Goal: Check status

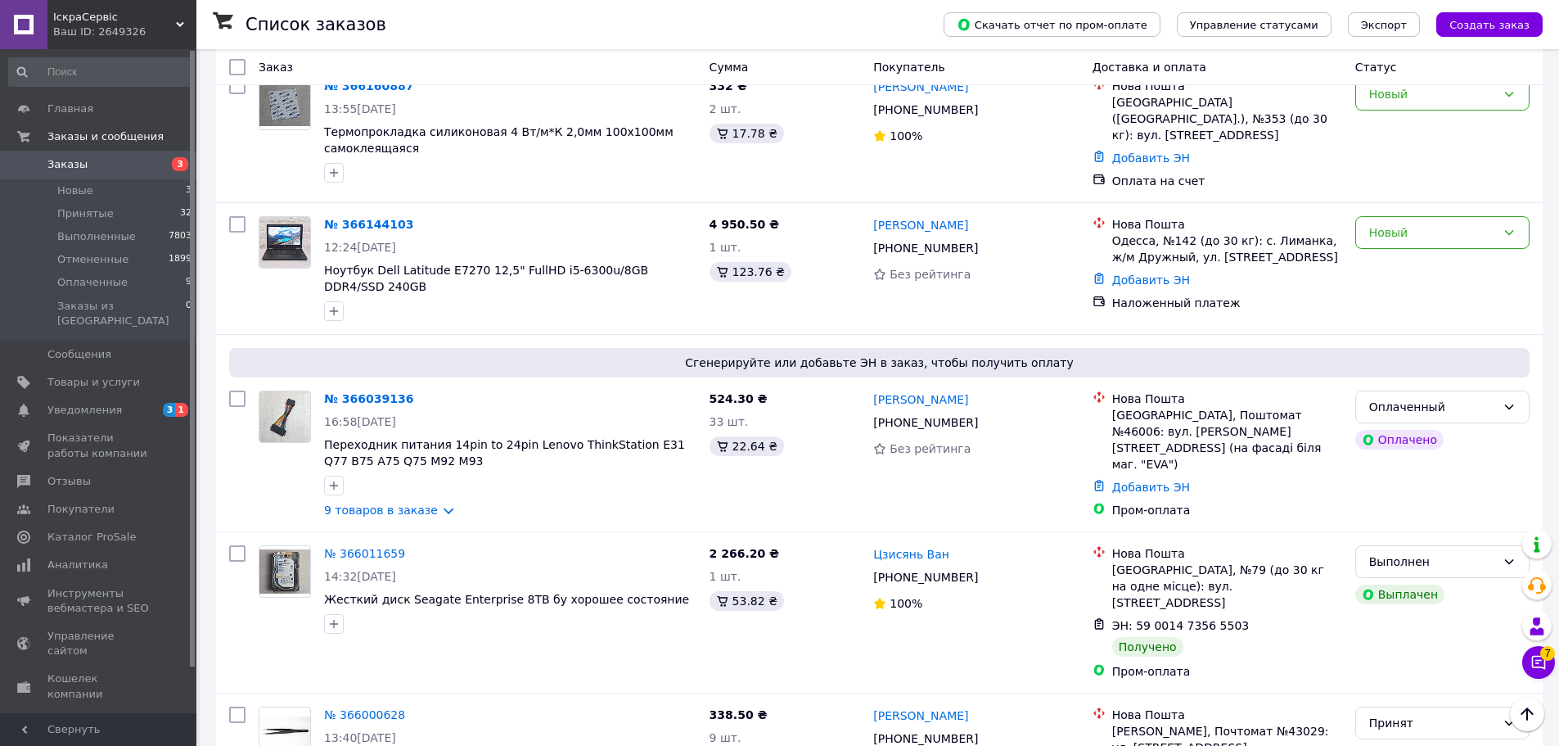
scroll to position [982, 0]
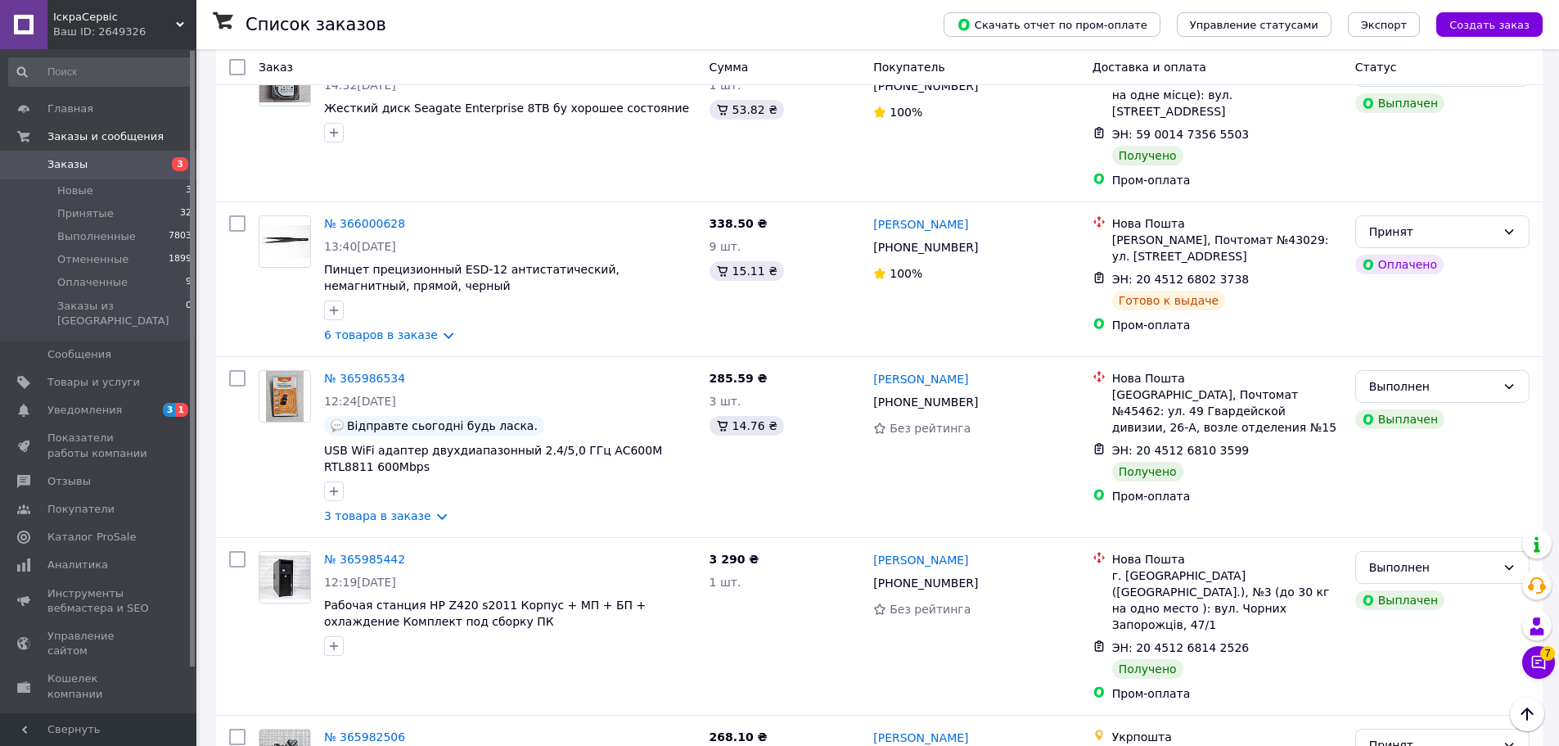
click at [355, 552] on link "№ 365985442" at bounding box center [364, 558] width 81 height 13
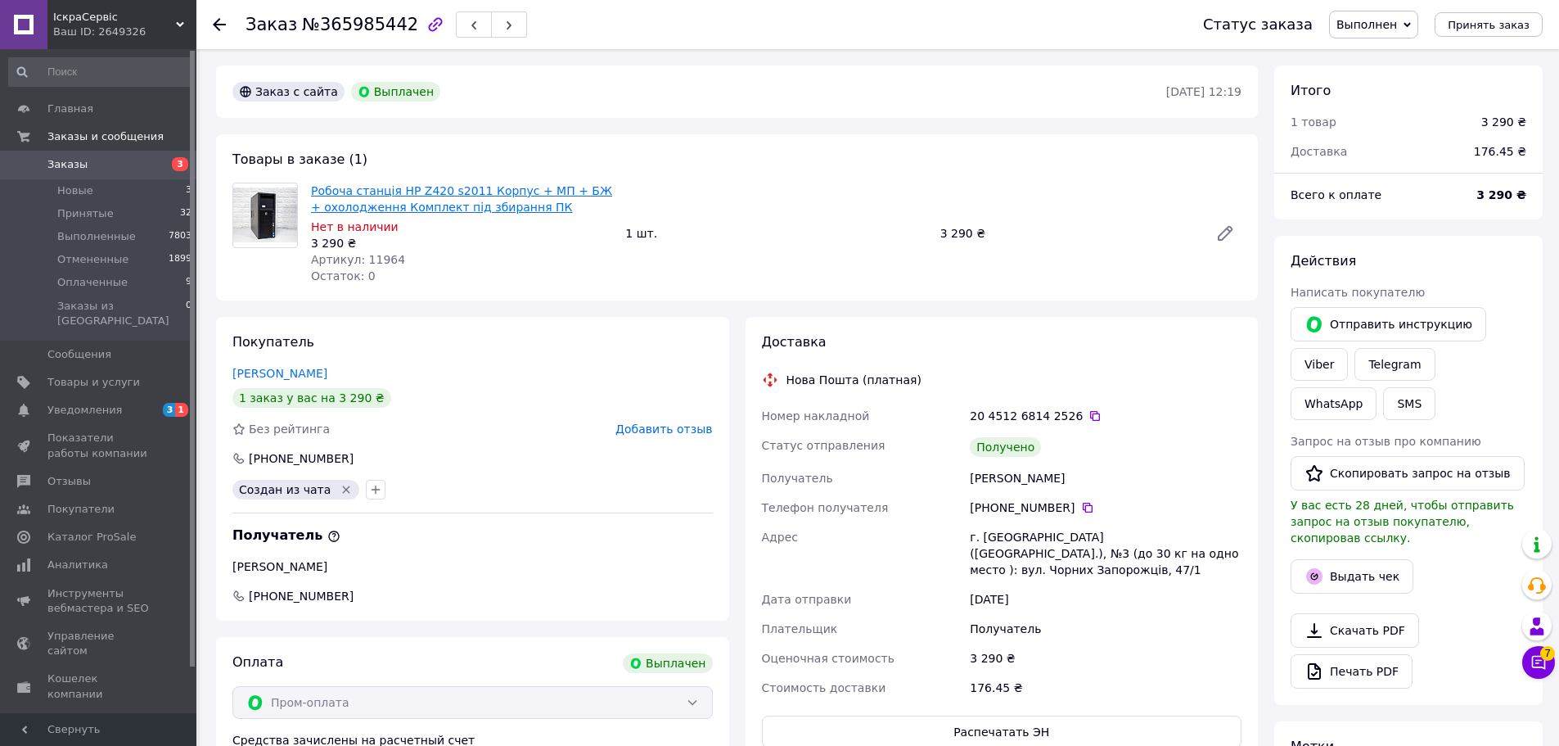
click at [471, 202] on link "Робоча станція HP Z420 s2011 Корпус + МП + БЖ + охолодження Комплект під збиран…" at bounding box center [461, 198] width 301 height 29
